Goal: Task Accomplishment & Management: Manage account settings

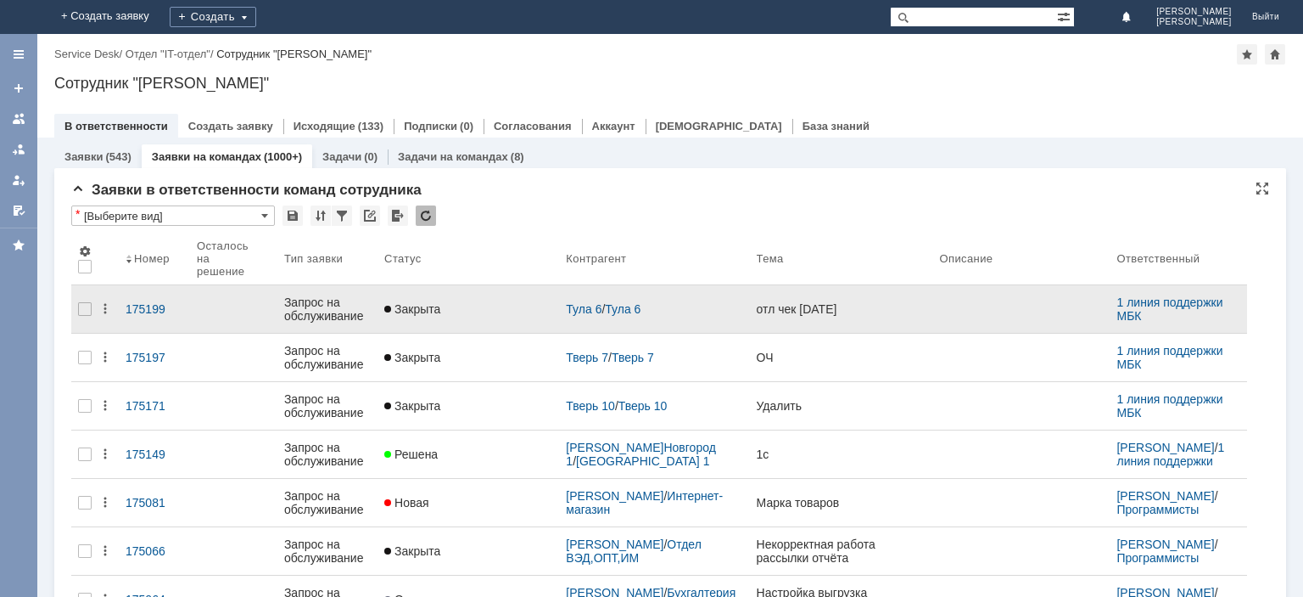
click at [337, 303] on div "Запрос на обслуживание" at bounding box center [327, 308] width 87 height 27
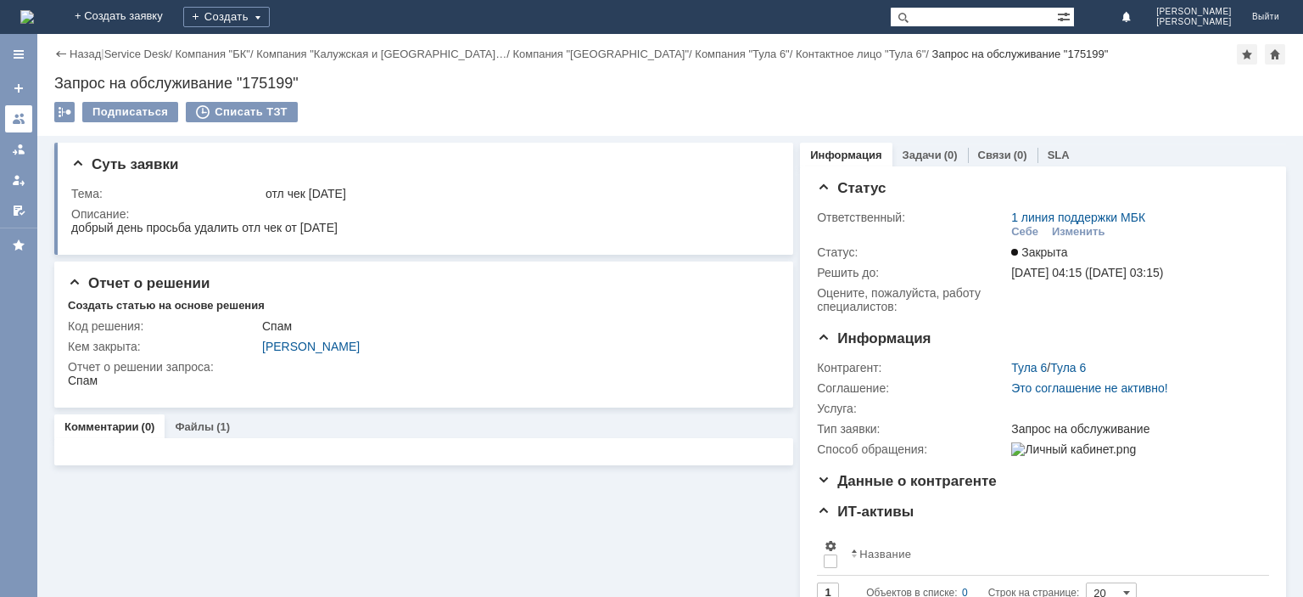
click at [8, 110] on link at bounding box center [18, 118] width 27 height 27
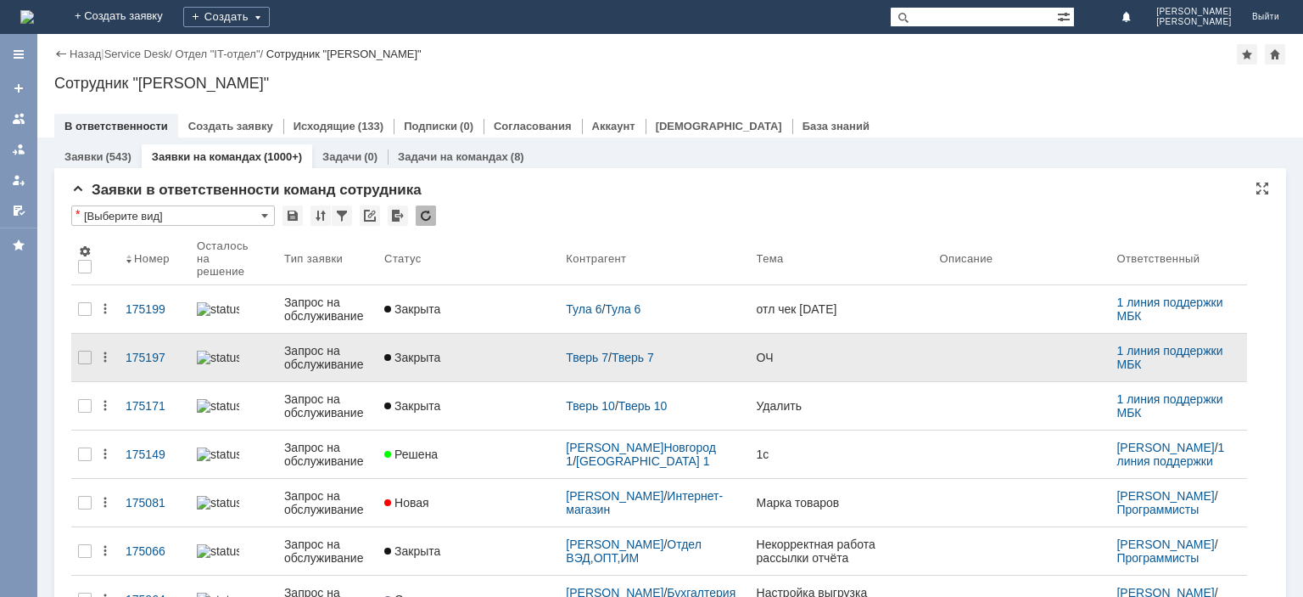
click at [327, 348] on div "Запрос на обслуживание" at bounding box center [327, 357] width 87 height 27
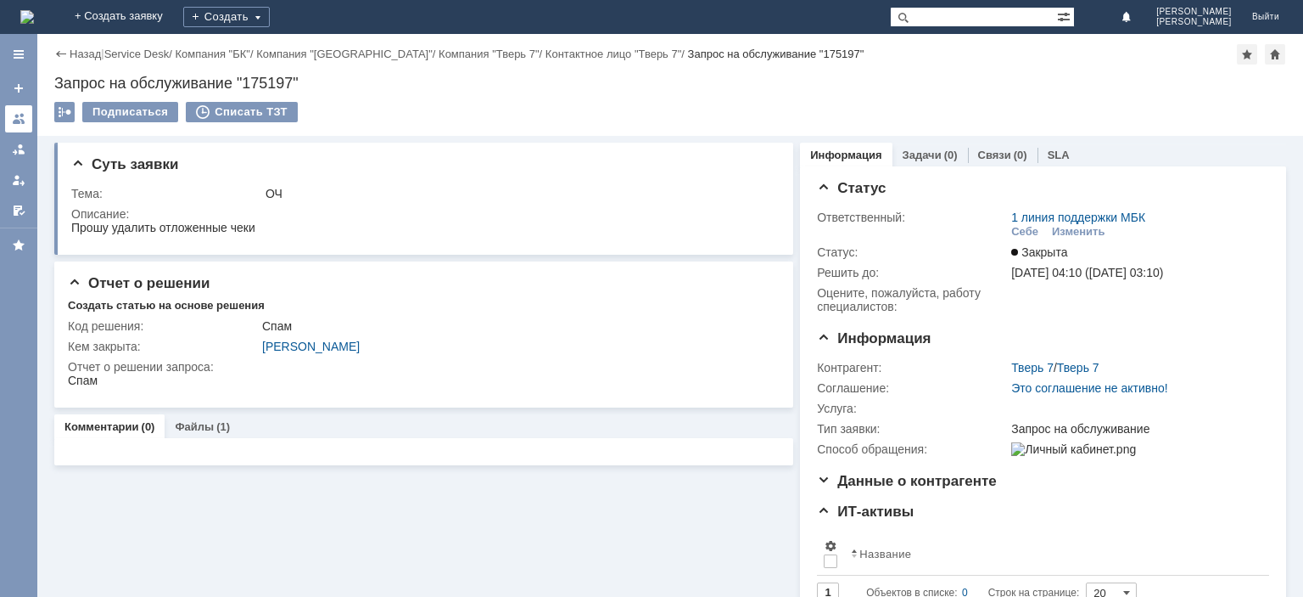
click at [15, 123] on div at bounding box center [19, 119] width 14 height 14
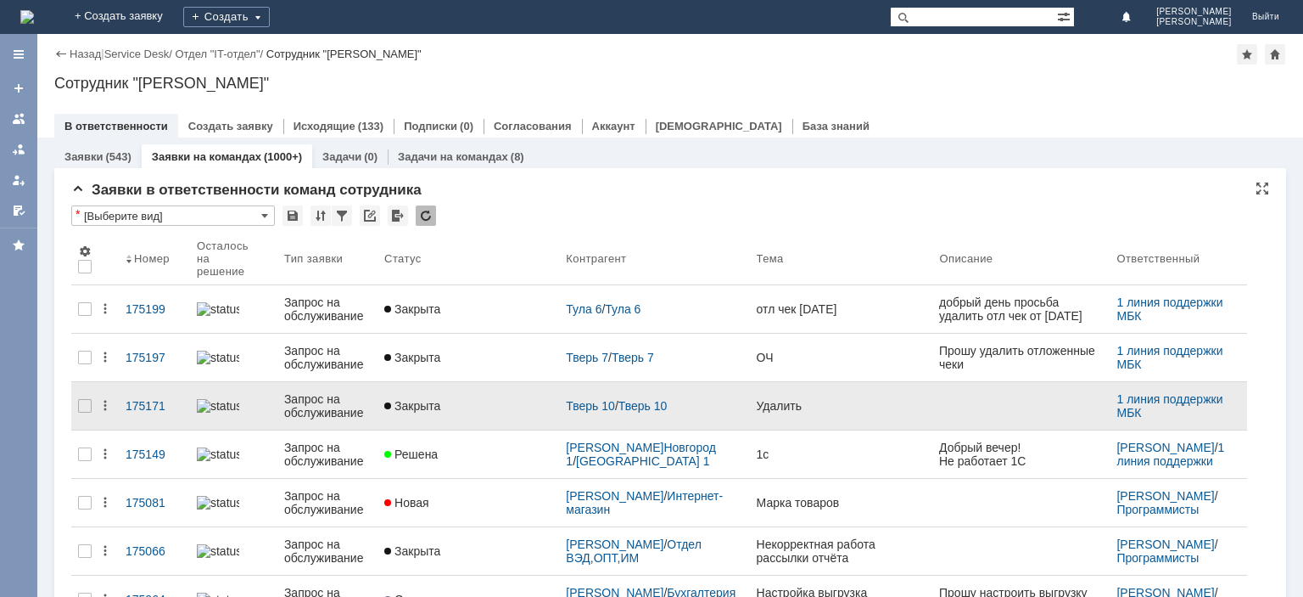
click at [309, 402] on div "Запрос на обслуживание" at bounding box center [327, 405] width 87 height 27
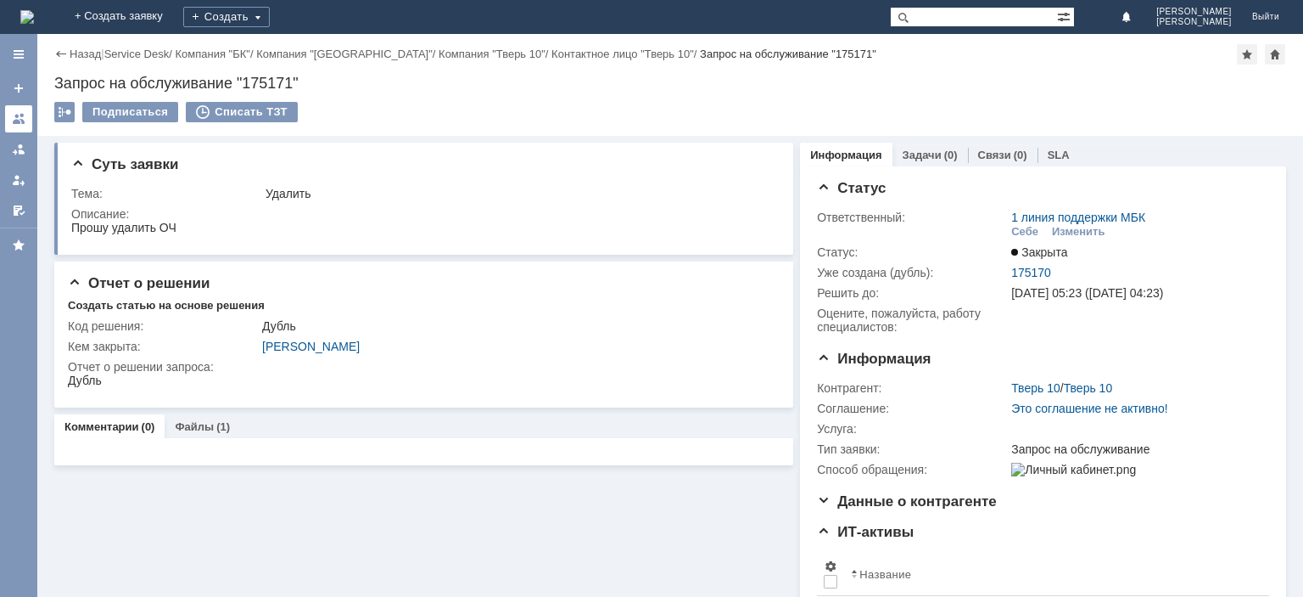
click at [19, 117] on div at bounding box center [19, 119] width 14 height 14
